Goal: Task Accomplishment & Management: Manage account settings

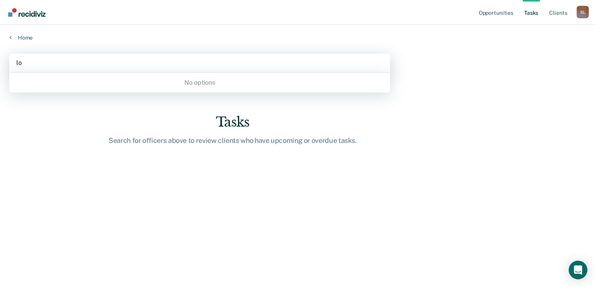
type input "lop"
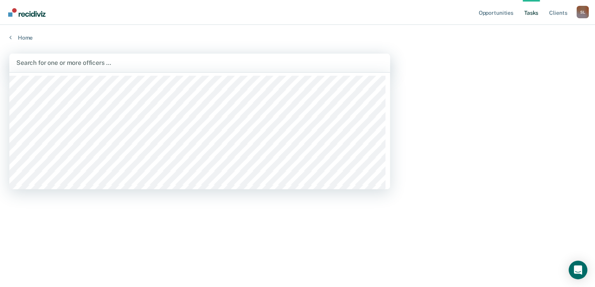
click at [68, 63] on div at bounding box center [199, 62] width 366 height 9
type input "ste"
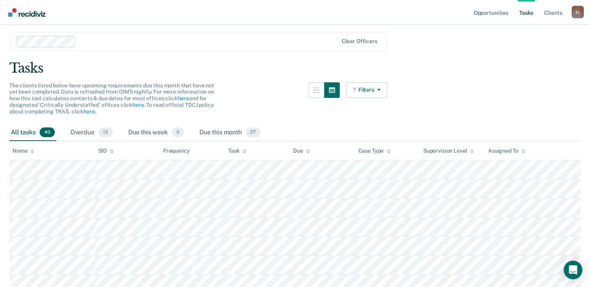
scroll to position [31, 0]
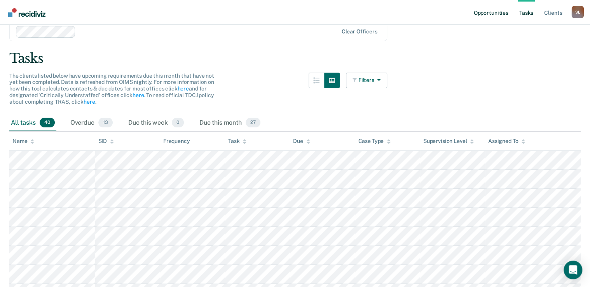
click at [488, 12] on link "Opportunities" at bounding box center [491, 12] width 38 height 25
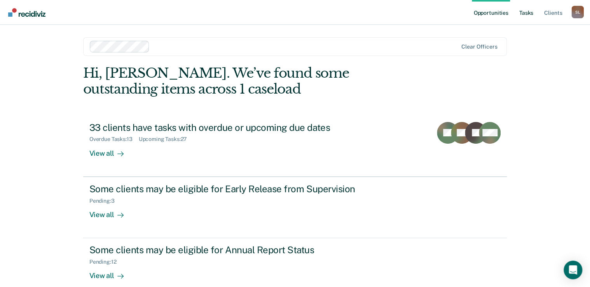
click at [523, 8] on link "Tasks" at bounding box center [526, 12] width 17 height 25
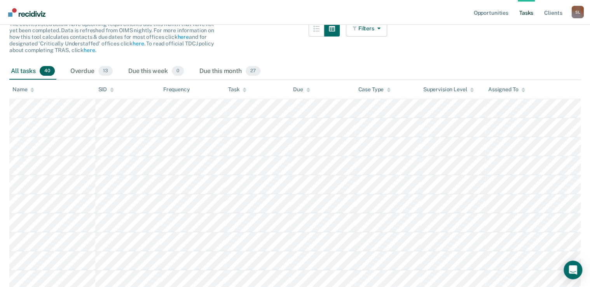
scroll to position [93, 0]
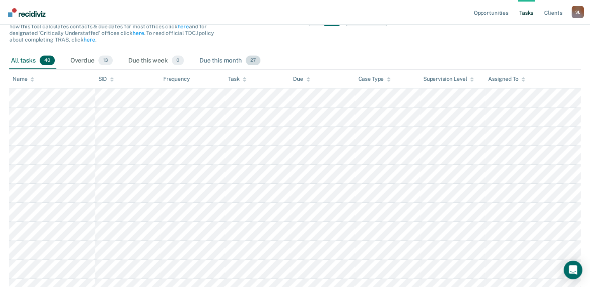
click at [232, 56] on div "Due this month 27" at bounding box center [230, 60] width 64 height 17
click at [229, 59] on div "Due this month 27" at bounding box center [230, 60] width 64 height 17
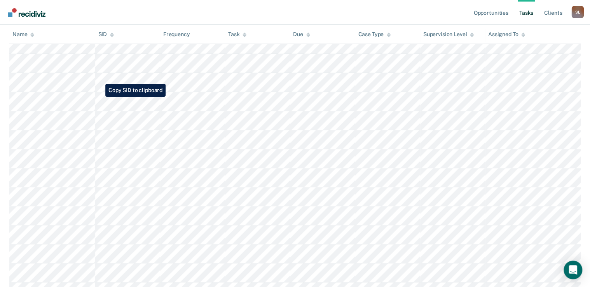
scroll to position [373, 0]
